Goal: Task Accomplishment & Management: Complete application form

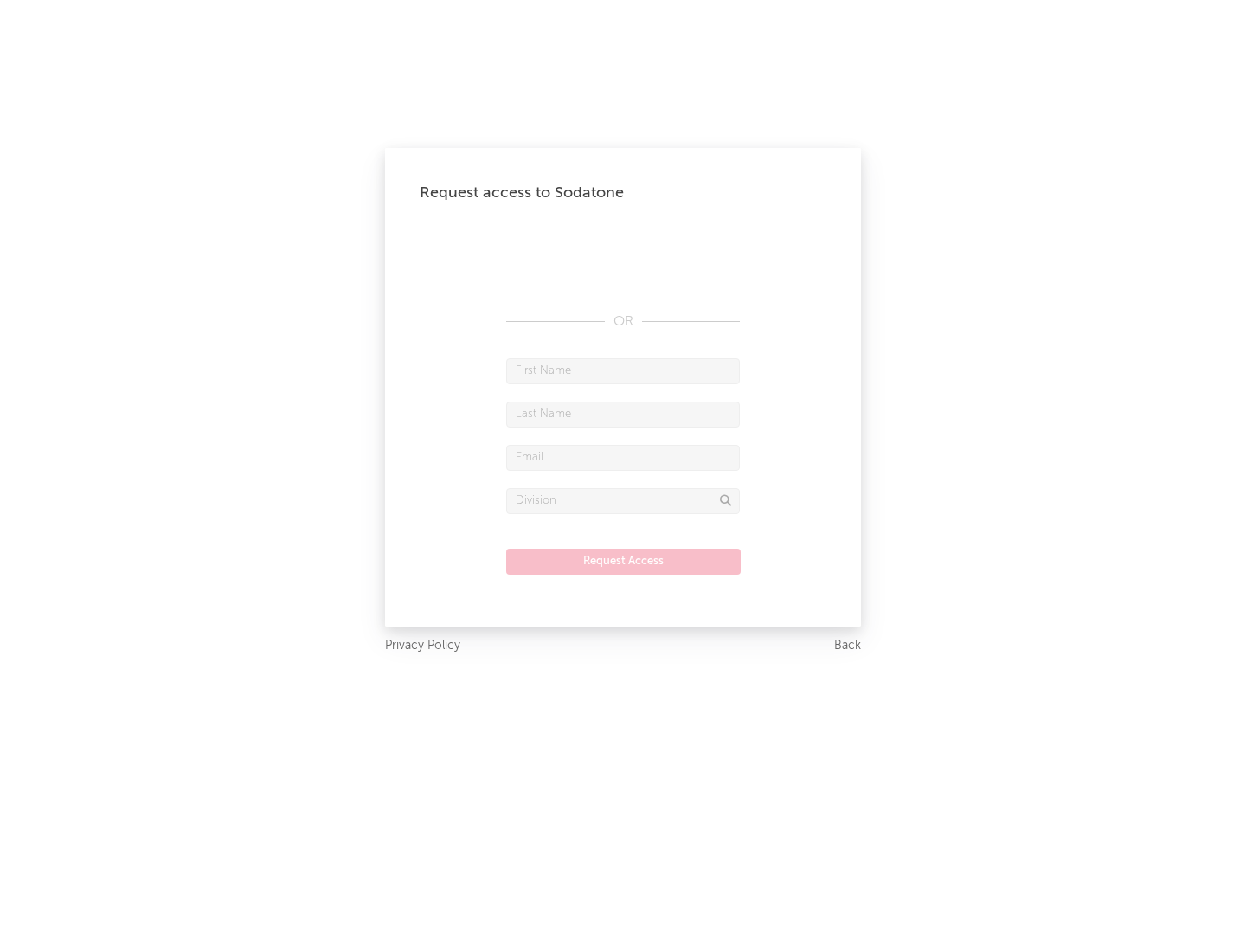
click at [623, 370] on input "text" at bounding box center [623, 371] width 234 height 26
type input "[PERSON_NAME]"
click at [623, 414] on input "text" at bounding box center [623, 414] width 234 height 26
type input "[PERSON_NAME]"
click at [623, 456] on input "text" at bounding box center [623, 457] width 234 height 26
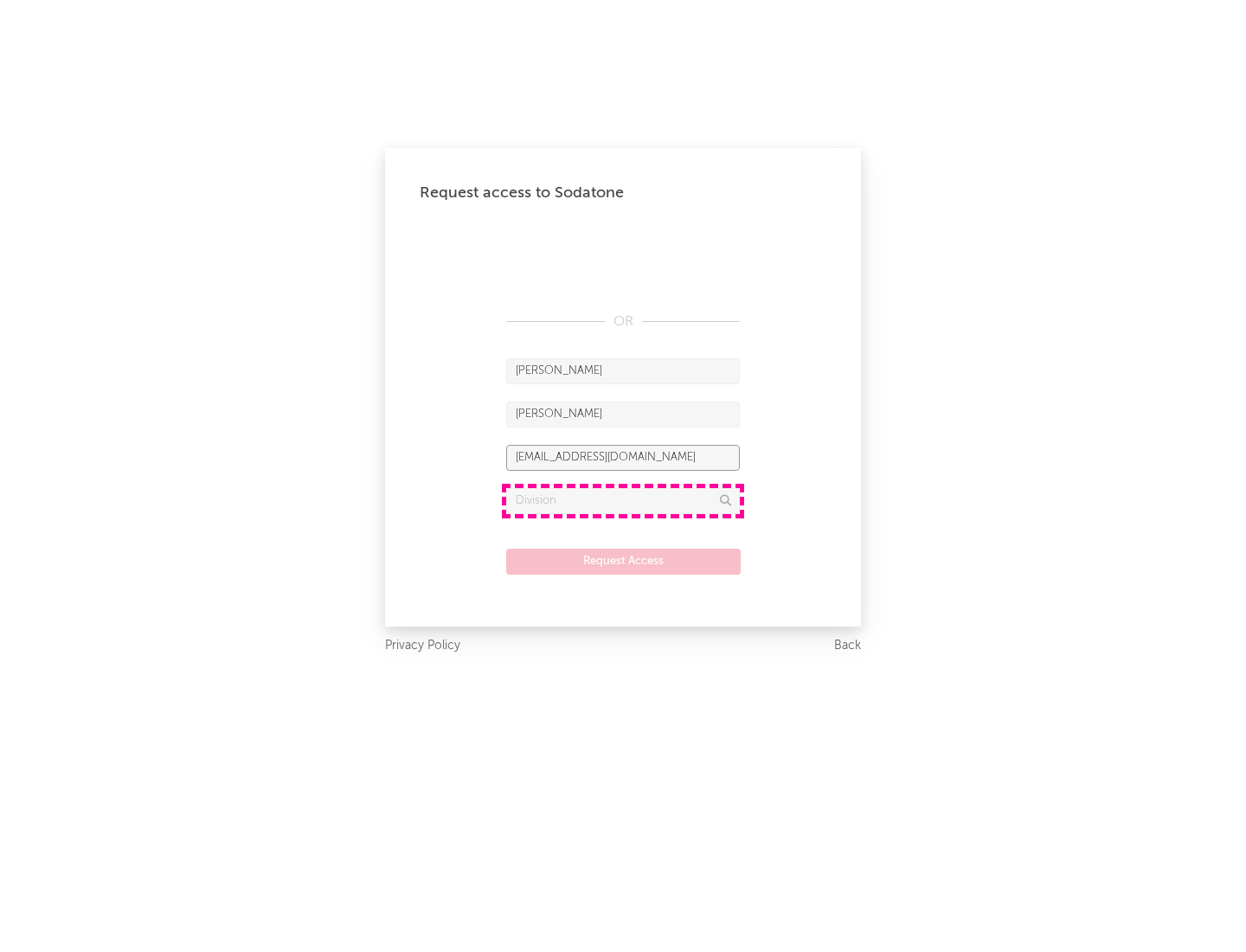
type input "[EMAIL_ADDRESS][DOMAIN_NAME]"
click at [623, 500] on input "text" at bounding box center [623, 500] width 234 height 26
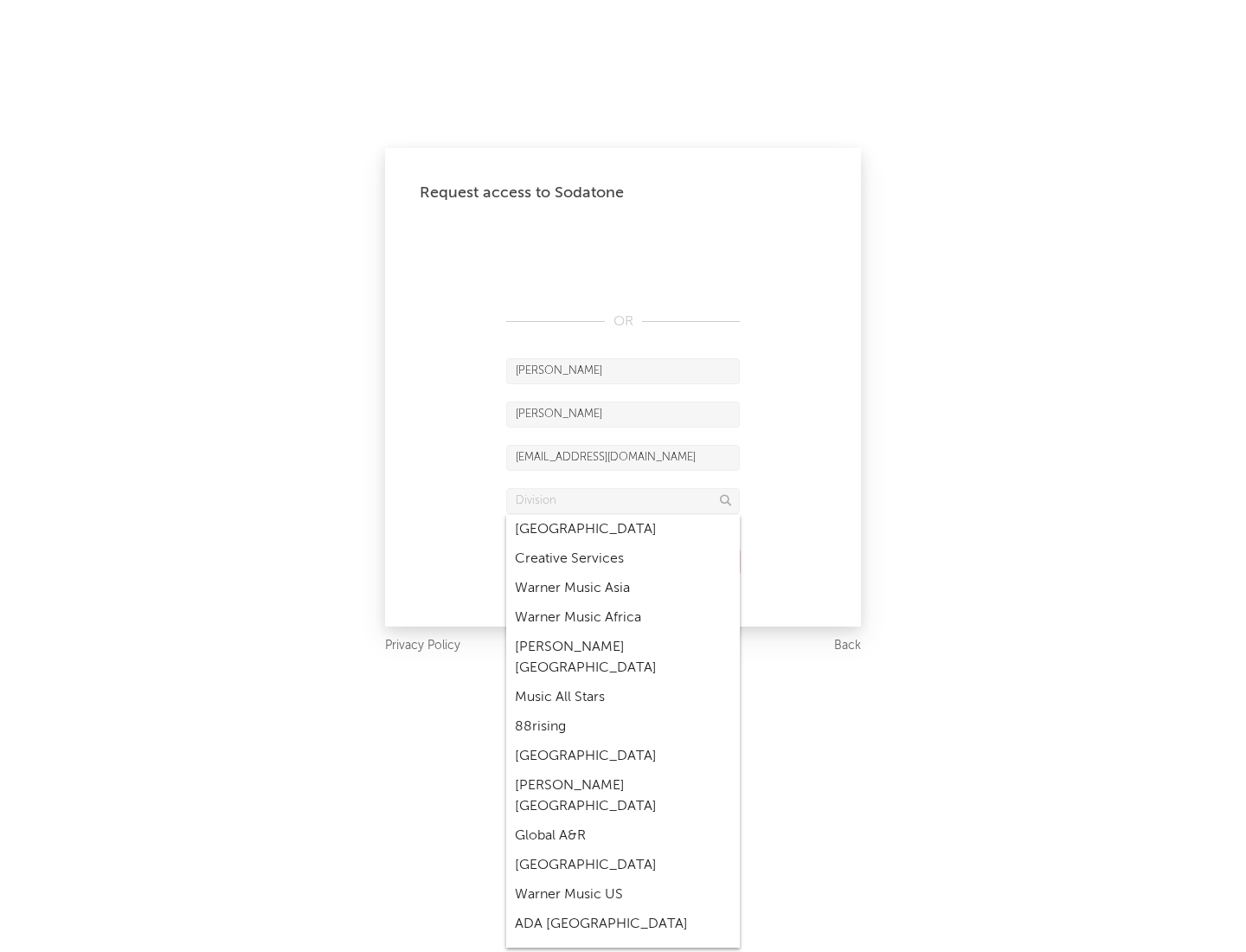
click at [623, 683] on div "Music All Stars" at bounding box center [623, 697] width 234 height 29
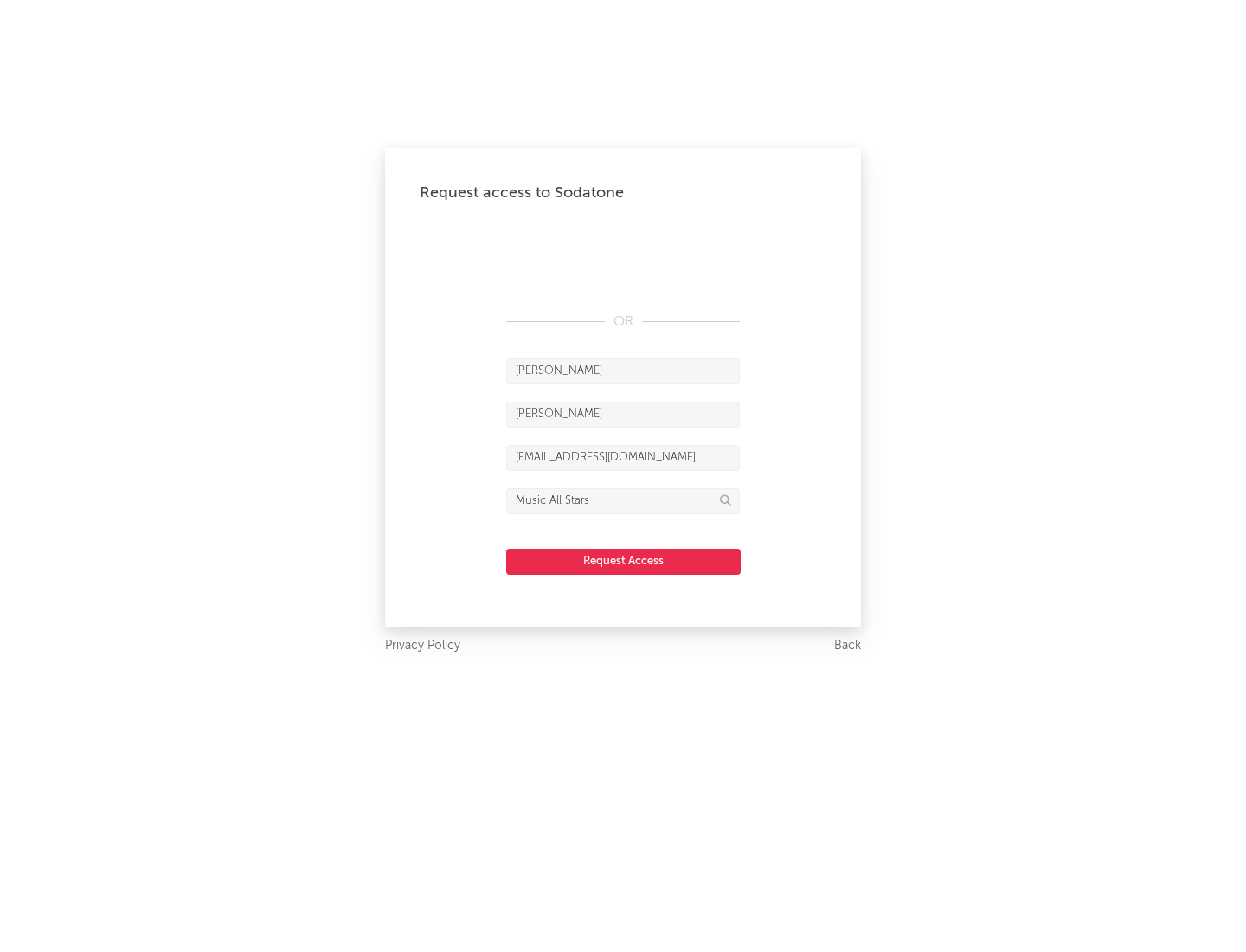
type input "Music All Stars"
click at [623, 561] on button "Request Access" at bounding box center [623, 561] width 234 height 26
